Goal: Task Accomplishment & Management: Manage account settings

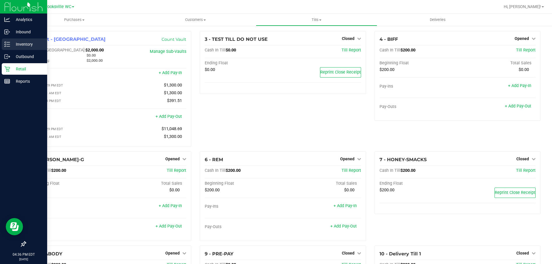
click at [20, 48] on div "Inventory" at bounding box center [24, 43] width 45 height 11
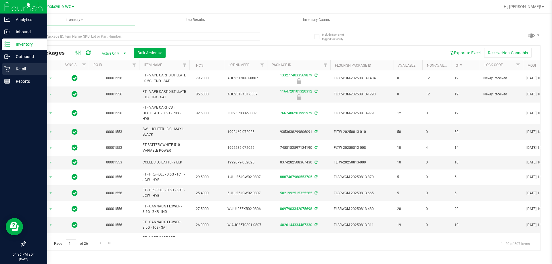
click at [20, 74] on div "Retail" at bounding box center [24, 68] width 45 height 11
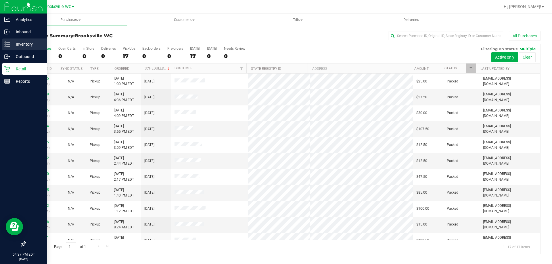
click at [4, 43] on div "Inventory" at bounding box center [24, 43] width 45 height 11
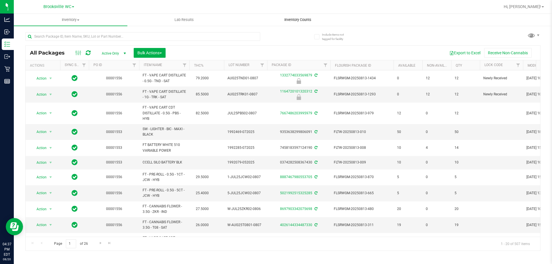
click at [305, 16] on uib-tab-heading "Inventory Counts" at bounding box center [297, 19] width 113 height 11
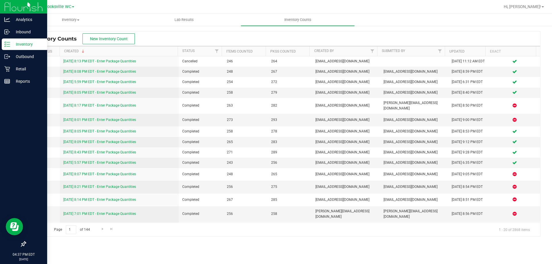
click at [38, 40] on div "Inventory" at bounding box center [24, 43] width 45 height 11
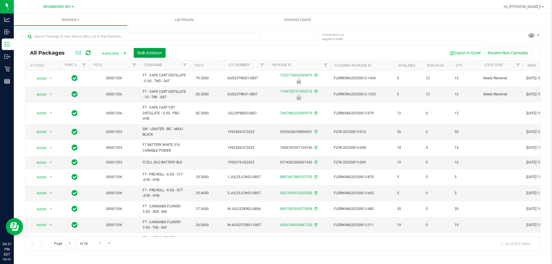
click at [159, 49] on button "Bulk Actions" at bounding box center [150, 53] width 32 height 10
click at [150, 111] on div "Lock/Unlock packages" at bounding box center [160, 108] width 47 height 9
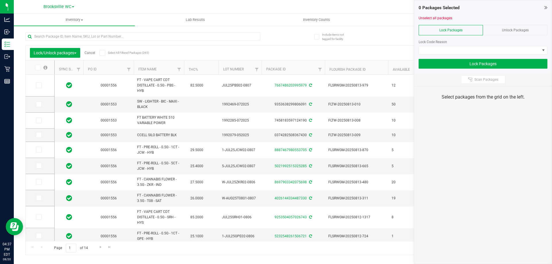
click at [166, 66] on th "Item Name" at bounding box center [159, 67] width 50 height 14
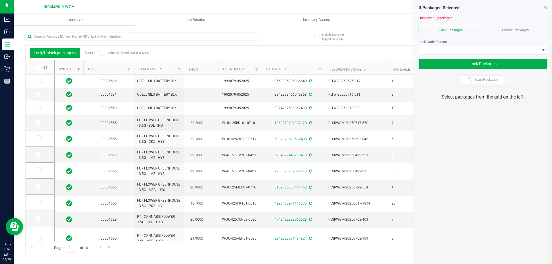
click at [545, 7] on icon at bounding box center [545, 8] width 3 height 6
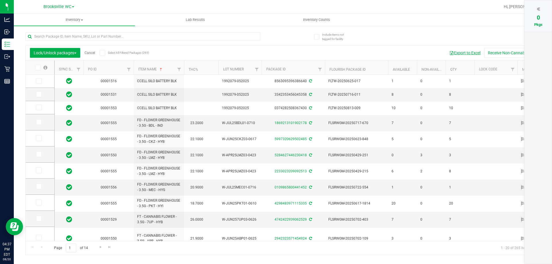
click at [463, 50] on button "Export to Excel" at bounding box center [464, 53] width 38 height 10
click at [470, 55] on button "Export to Excel" at bounding box center [464, 53] width 38 height 10
